Goal: Task Accomplishment & Management: Manage account settings

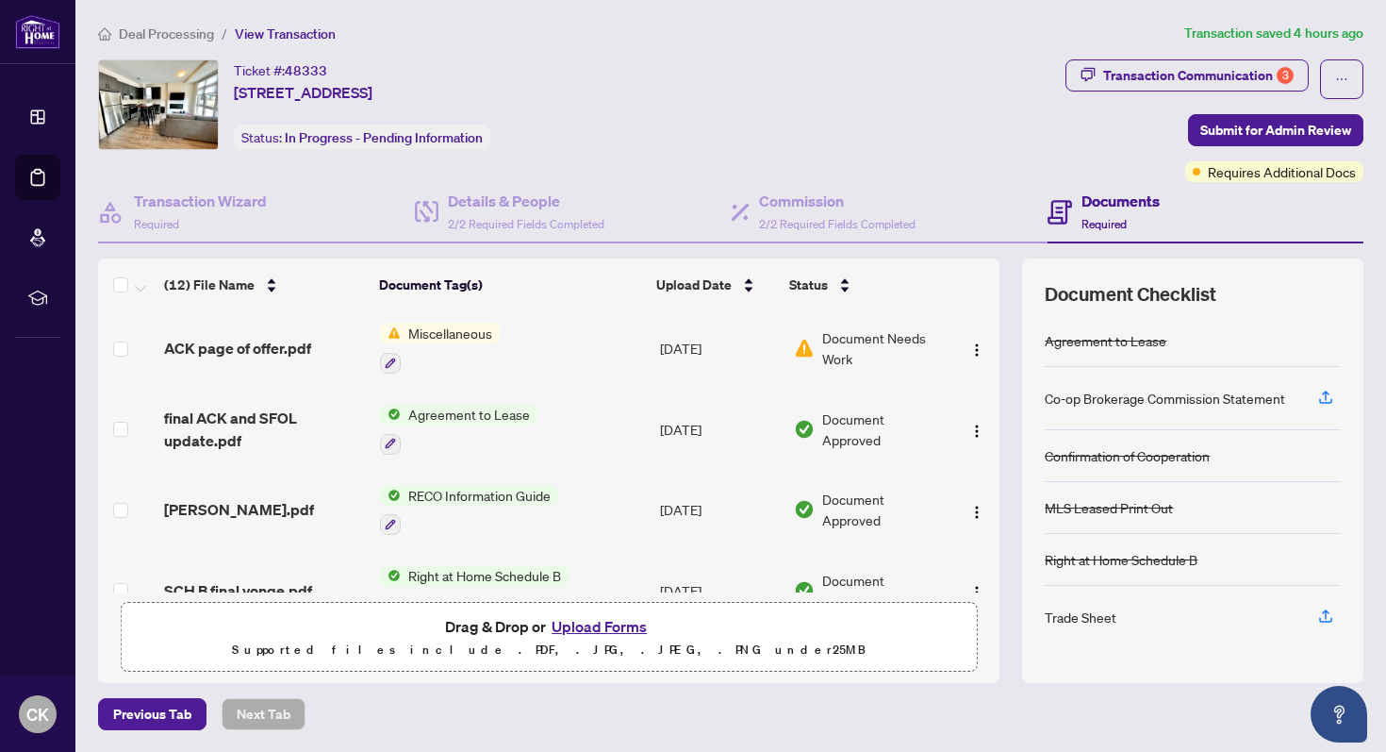
scroll to position [656, 0]
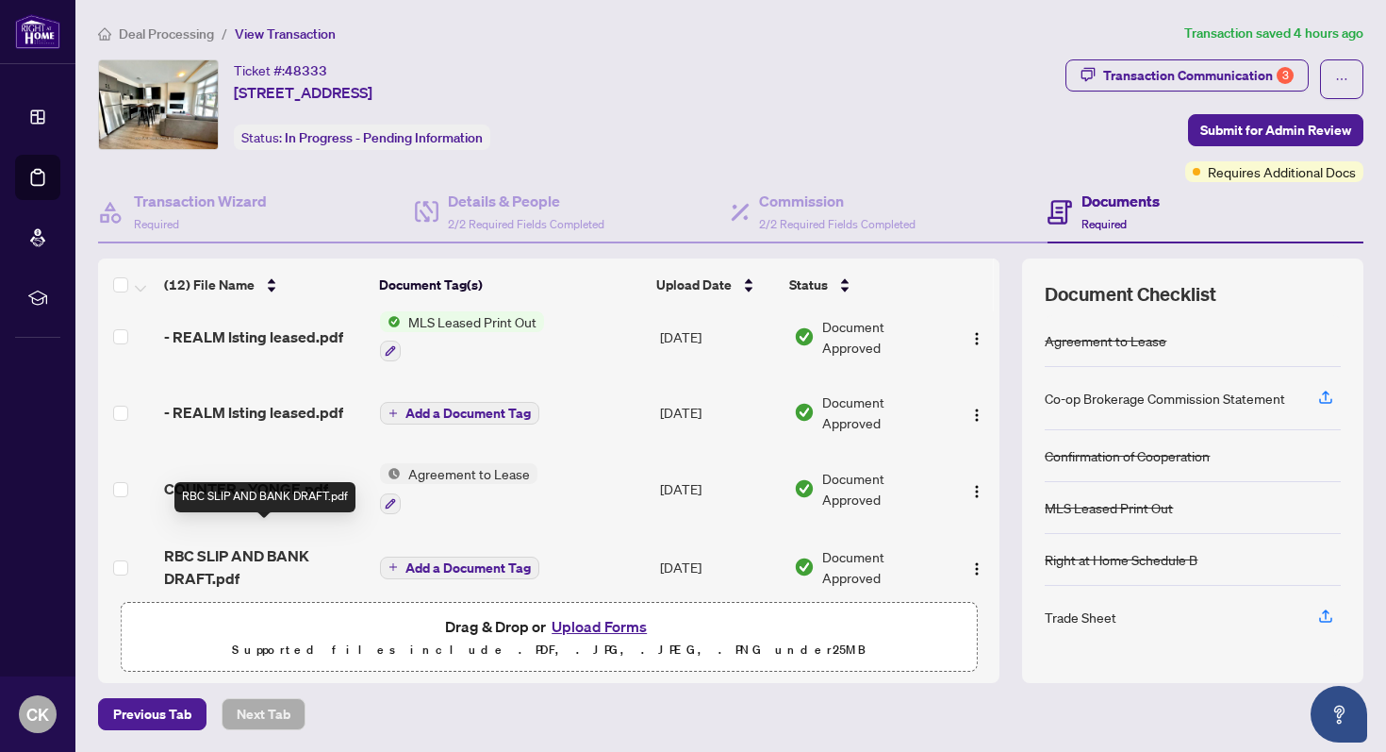
click at [245, 544] on span "RBC SLIP AND BANK DRAFT.pdf" at bounding box center [264, 566] width 201 height 45
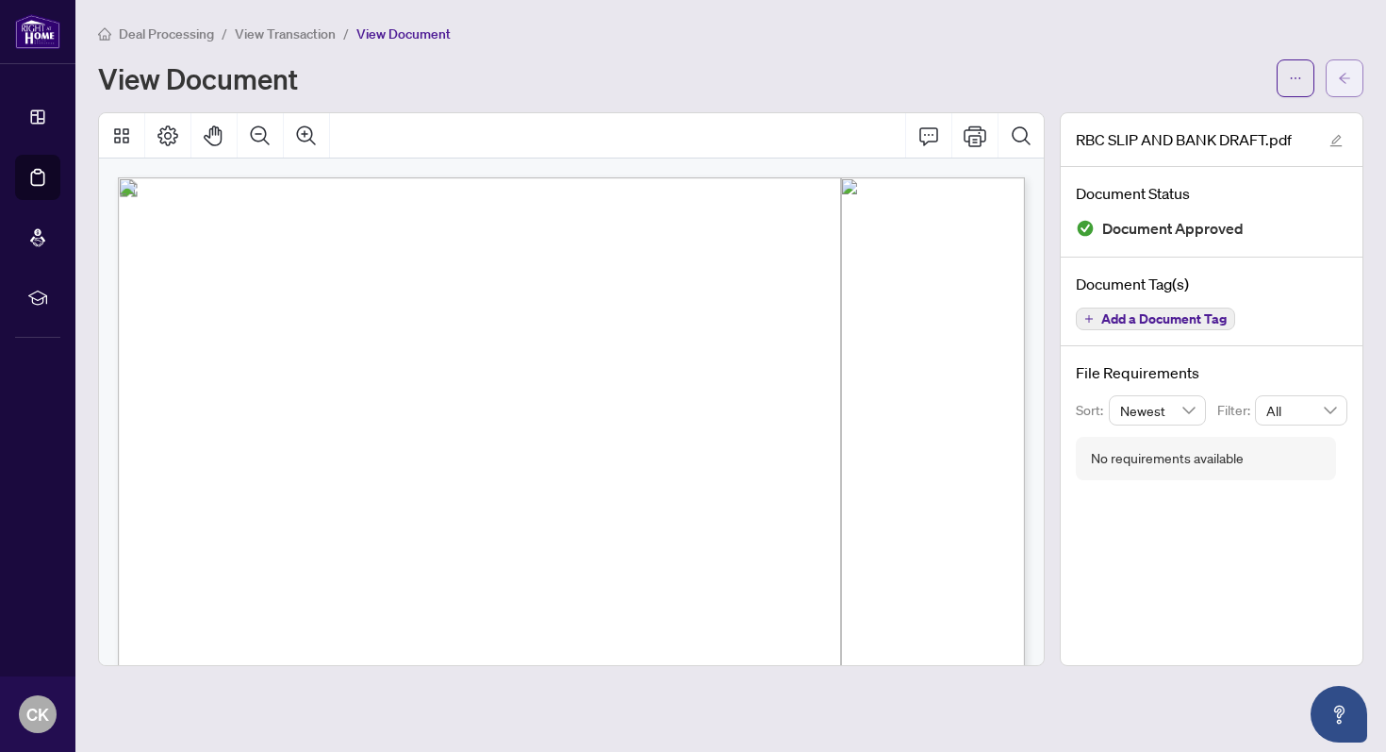
click at [1357, 80] on button "button" at bounding box center [1345, 78] width 38 height 38
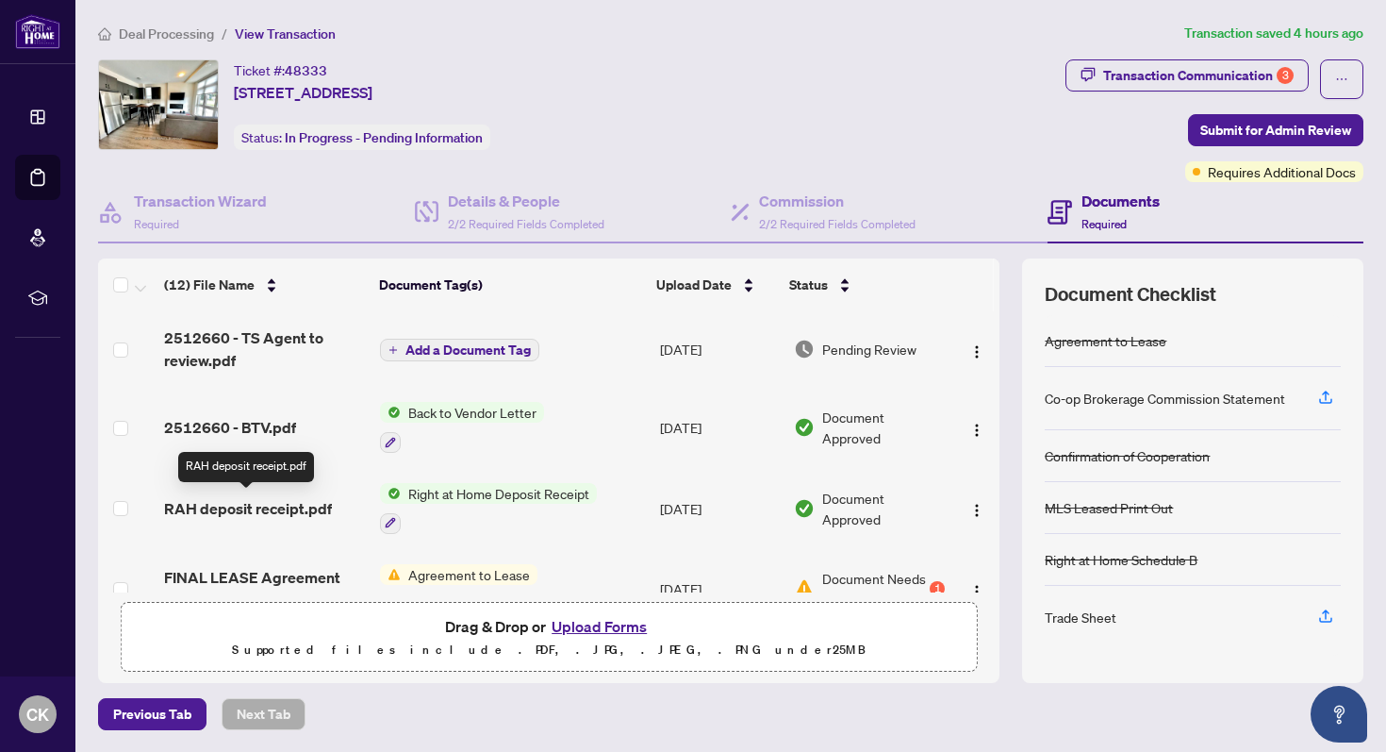
click at [241, 504] on span "RAH deposit receipt.pdf" at bounding box center [248, 508] width 168 height 23
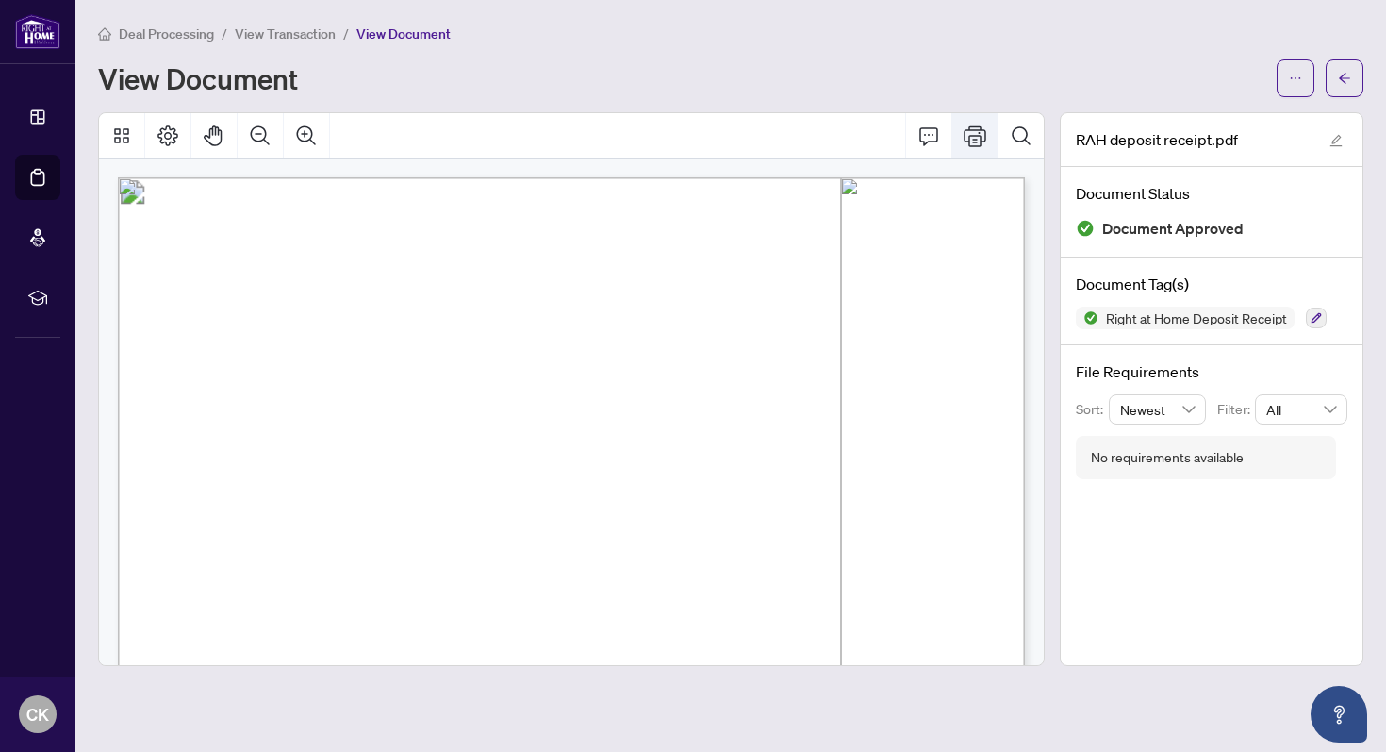
click at [984, 136] on icon "Print" at bounding box center [975, 135] width 23 height 23
